Goal: Task Accomplishment & Management: Manage account settings

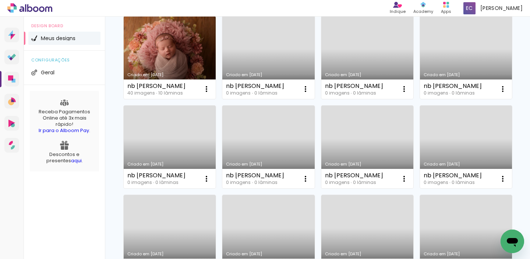
scroll to position [81, 0]
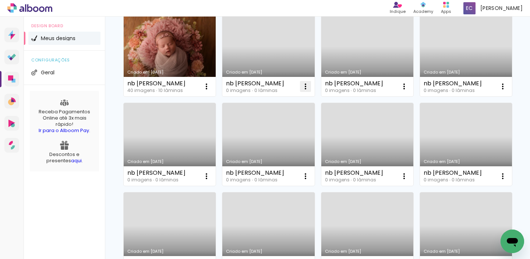
click at [307, 84] on iron-icon at bounding box center [305, 86] width 9 height 9
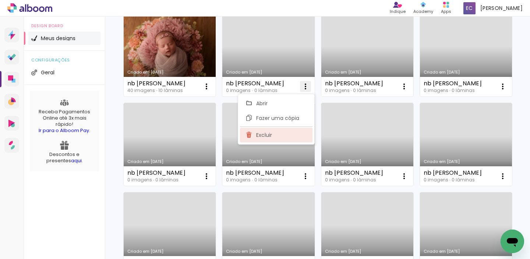
click at [290, 138] on paper-item "Excluir" at bounding box center [276, 135] width 73 height 15
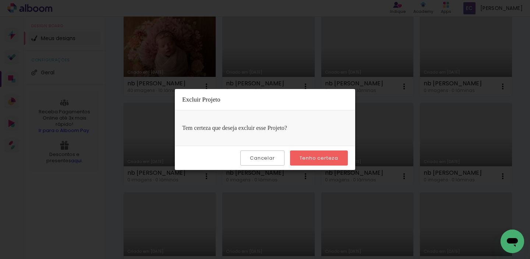
click at [0, 0] on slot "Tenho certeza" at bounding box center [0, 0] width 0 height 0
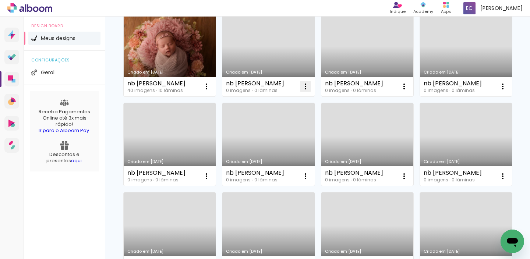
click at [306, 87] on iron-icon at bounding box center [305, 86] width 9 height 9
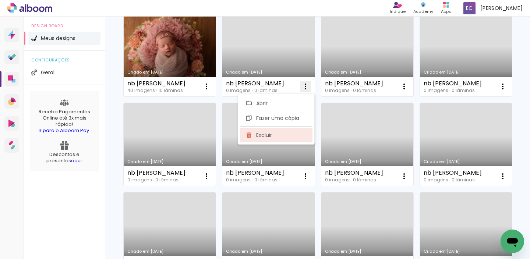
click at [301, 134] on paper-item "Excluir" at bounding box center [276, 135] width 73 height 15
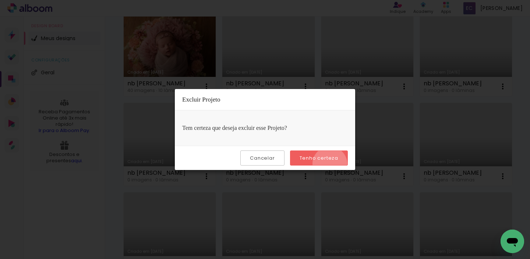
click at [331, 164] on paper-button "Tenho certeza" at bounding box center [319, 158] width 58 height 15
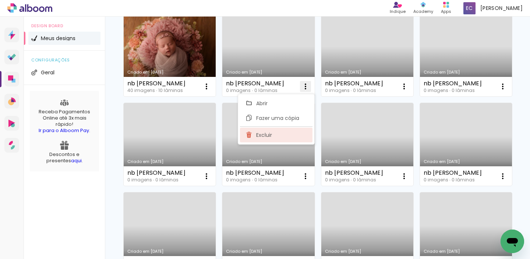
click at [285, 136] on paper-item "Excluir" at bounding box center [276, 135] width 73 height 15
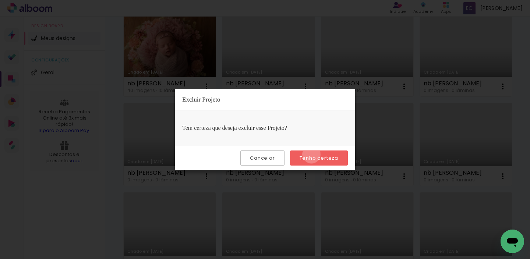
click at [0, 0] on slot "Tenho certeza" at bounding box center [0, 0] width 0 height 0
